Goal: Check status

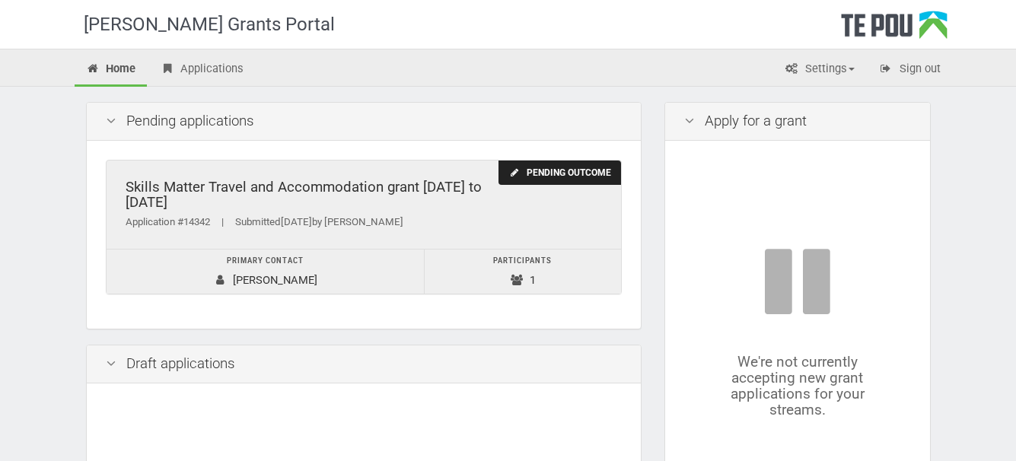
click at [422, 210] on div "Skills Matter Travel and Accommodation grant 2022 to 2025" at bounding box center [364, 195] width 476 height 31
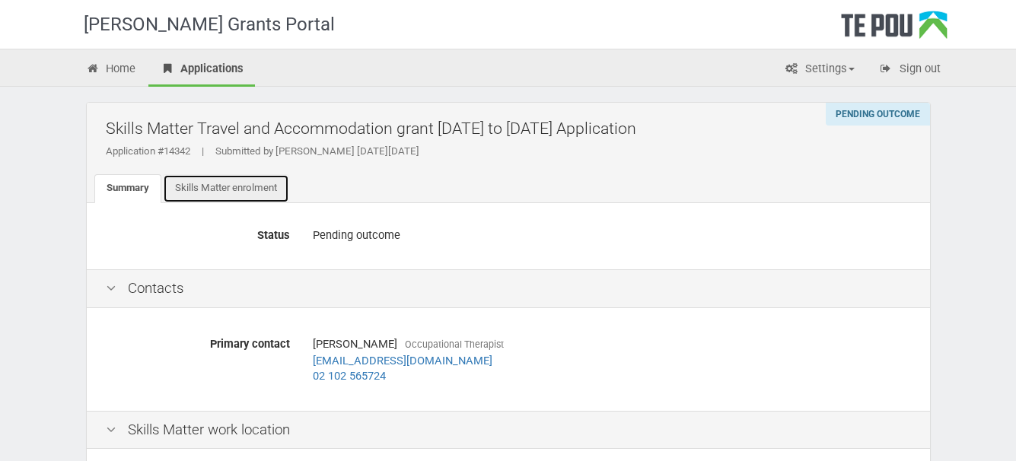
click at [202, 174] on link "Skills Matter enrolment" at bounding box center [226, 188] width 126 height 29
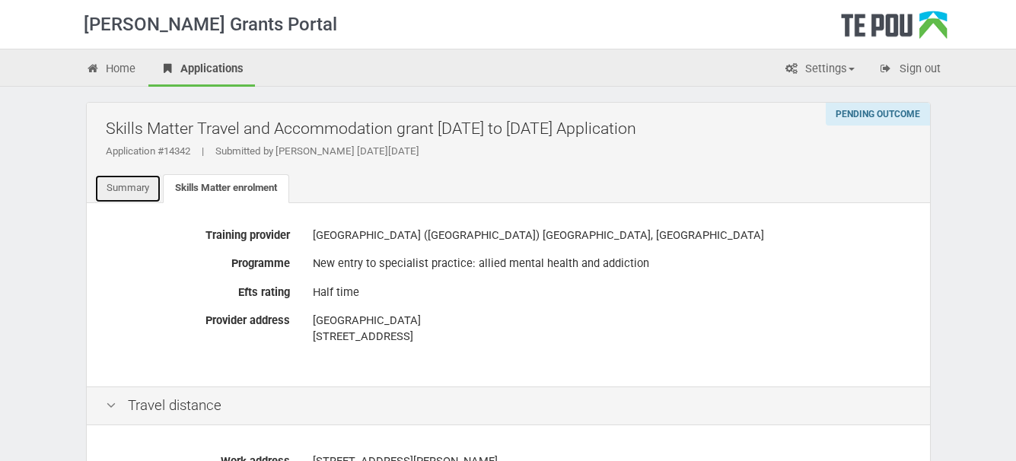
click at [148, 180] on link "Summary" at bounding box center [127, 188] width 67 height 29
